Goal: Transaction & Acquisition: Purchase product/service

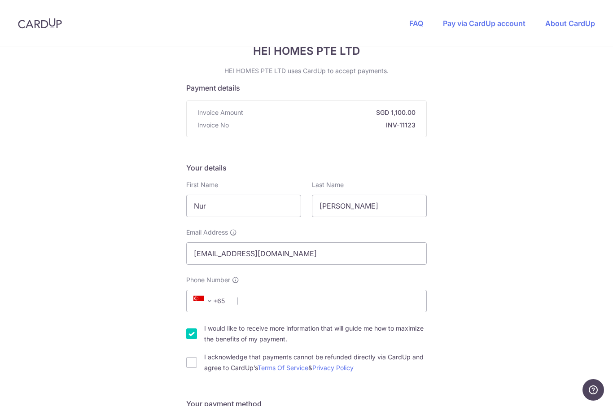
scroll to position [47, 0]
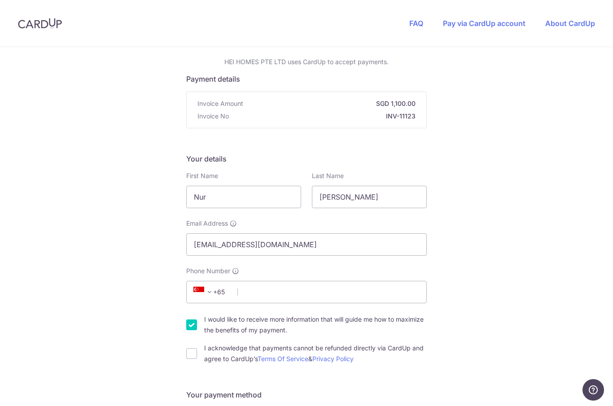
drag, startPoint x: 0, startPoint y: 0, endPoint x: 187, endPoint y: 339, distance: 387.1
click at [0, 0] on html "FAQ Pay via CardUp account About CardUp You are paying HEI HOMES PTE LTD HEI HO…" at bounding box center [306, 203] width 613 height 406
click at [187, 336] on div "I would like to receive more information that will guide me how to maximize the…" at bounding box center [306, 325] width 241 height 22
drag, startPoint x: 187, startPoint y: 339, endPoint x: 189, endPoint y: 334, distance: 5.8
click at [0, 0] on html "FAQ Pay via CardUp account About CardUp You are paying HEI HOMES PTE LTD HEI HO…" at bounding box center [306, 203] width 613 height 406
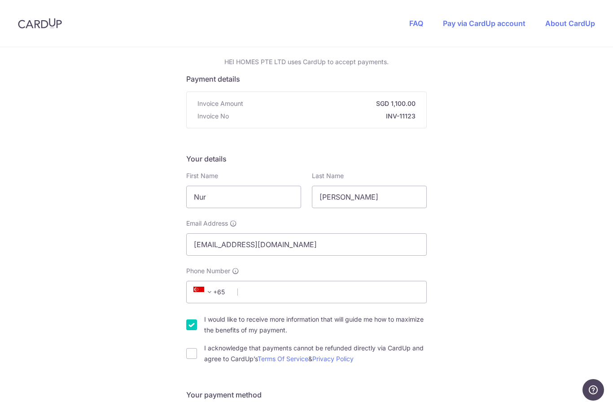
click at [189, 330] on input "I would like to receive more information that will guide me how to maximize the…" at bounding box center [191, 325] width 11 height 11
checkbox input "false"
drag, startPoint x: 189, startPoint y: 334, endPoint x: 281, endPoint y: 293, distance: 100.5
click at [0, 0] on html "FAQ Pay via CardUp account About CardUp You are paying HEI HOMES PTE LTD HEI HO…" at bounding box center [306, 203] width 613 height 406
click at [281, 293] on input "Phone Number" at bounding box center [306, 292] width 241 height 22
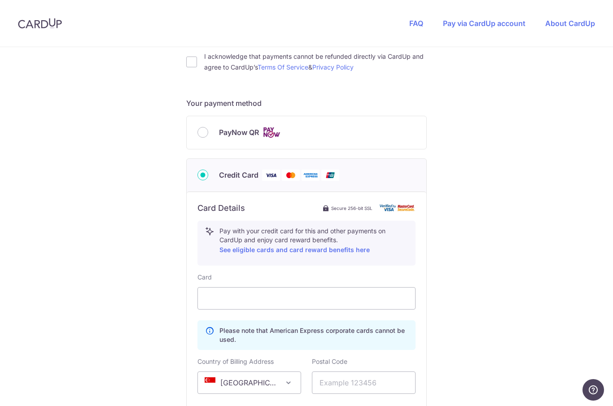
scroll to position [339, 0]
type input "88741162"
drag, startPoint x: 281, startPoint y: 293, endPoint x: 376, endPoint y: 147, distance: 174.1
click at [0, 0] on html "FAQ Pay via CardUp account About CardUp You are paying HEI HOMES PTE LTD HEI HO…" at bounding box center [306, 203] width 613 height 406
click at [376, 147] on div "PayNow QR" at bounding box center [307, 132] width 240 height 33
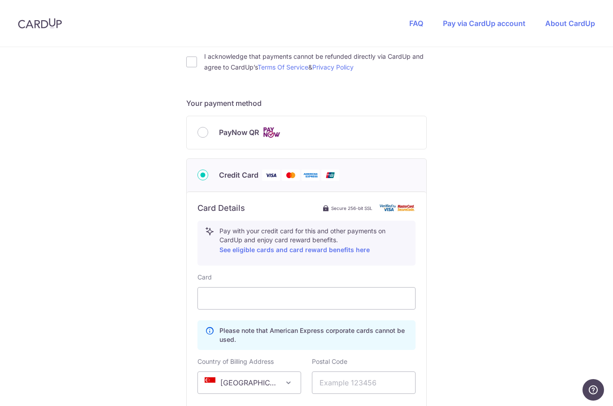
drag, startPoint x: 376, startPoint y: 147, endPoint x: 364, endPoint y: 136, distance: 15.2
click at [0, 0] on html "FAQ Pay via CardUp account About CardUp You are paying HEI HOMES PTE LTD HEI HO…" at bounding box center [306, 203] width 613 height 406
click at [364, 136] on label "PayNow QR" at bounding box center [317, 132] width 197 height 11
click at [208, 136] on input "PayNow QR" at bounding box center [202, 132] width 11 height 11
radio input "true"
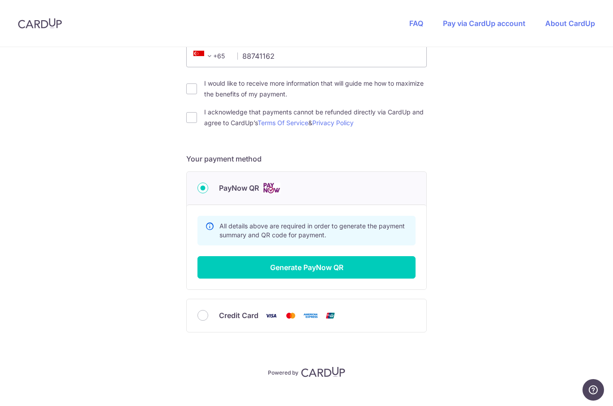
scroll to position [267, 0]
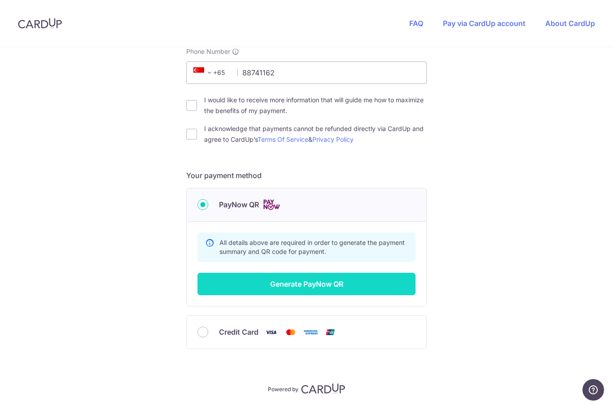
drag, startPoint x: 364, startPoint y: 136, endPoint x: 280, endPoint y: 285, distance: 170.7
click at [0, 0] on html "FAQ Pay via CardUp account About CardUp You are paying HEI HOMES PTE LTD HEI HO…" at bounding box center [306, 203] width 613 height 406
click at [280, 285] on button "Generate PayNow QR" at bounding box center [306, 284] width 218 height 22
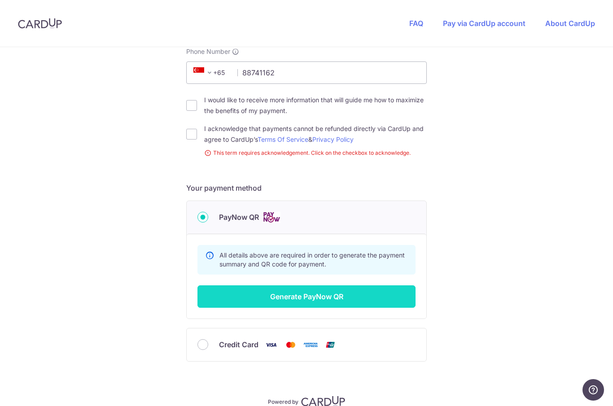
drag, startPoint x: 280, startPoint y: 285, endPoint x: 374, endPoint y: 304, distance: 96.2
click at [0, 0] on html "FAQ Pay via CardUp account About CardUp You are paying HEI HOMES PTE LTD HEI HO…" at bounding box center [306, 203] width 613 height 406
click at [374, 304] on button "Generate PayNow QR" at bounding box center [306, 296] width 218 height 22
click at [0, 0] on html "FAQ Pay via CardUp account About CardUp You are paying HEI HOMES PTE LTD HEI HO…" at bounding box center [306, 203] width 613 height 406
click at [374, 304] on button "Generate PayNow QR" at bounding box center [306, 296] width 218 height 22
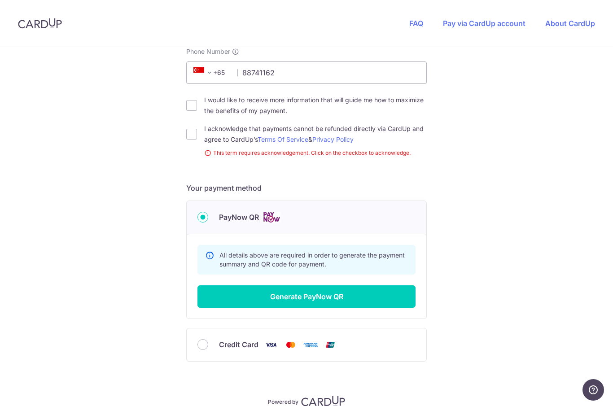
click at [200, 134] on div "I acknowledge that payments cannot be refunded directly via CardUp and agree to…" at bounding box center [306, 134] width 241 height 22
click at [196, 136] on input "I acknowledge that payments cannot be refunded directly via CardUp and agree to…" at bounding box center [191, 134] width 11 height 11
checkbox input "true"
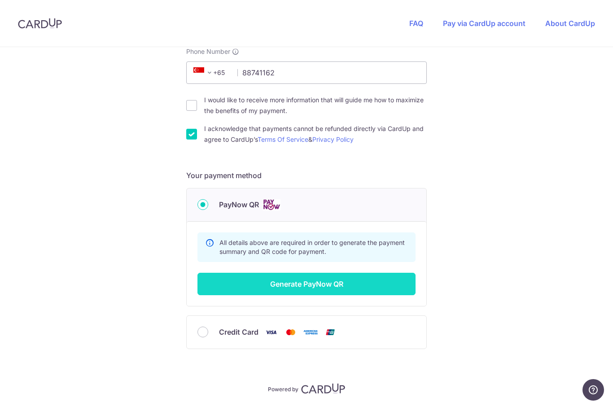
click at [263, 294] on button "Generate PayNow QR" at bounding box center [306, 284] width 218 height 22
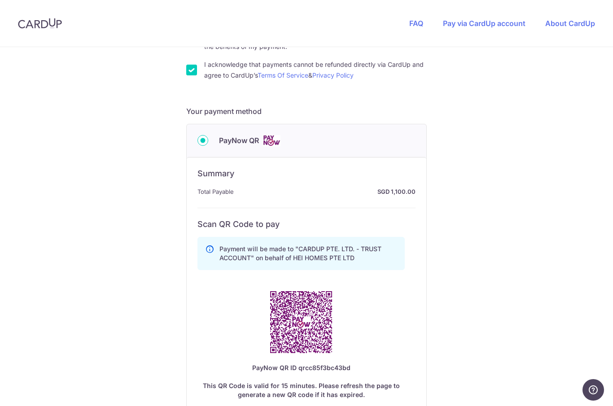
scroll to position [355, 0]
